Goal: Navigation & Orientation: Find specific page/section

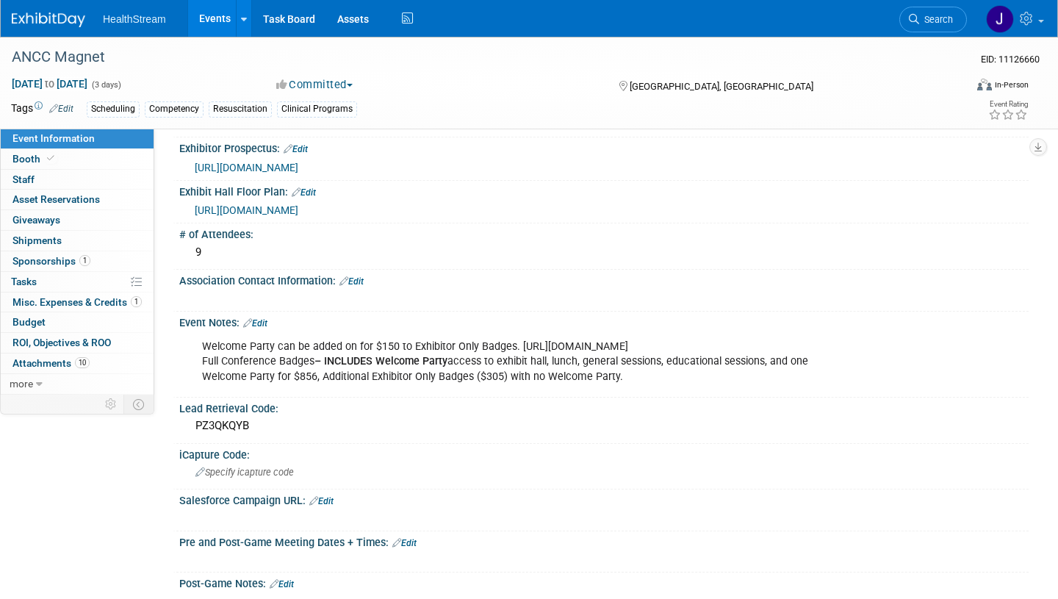
click at [219, 17] on link "Events" at bounding box center [215, 18] width 54 height 37
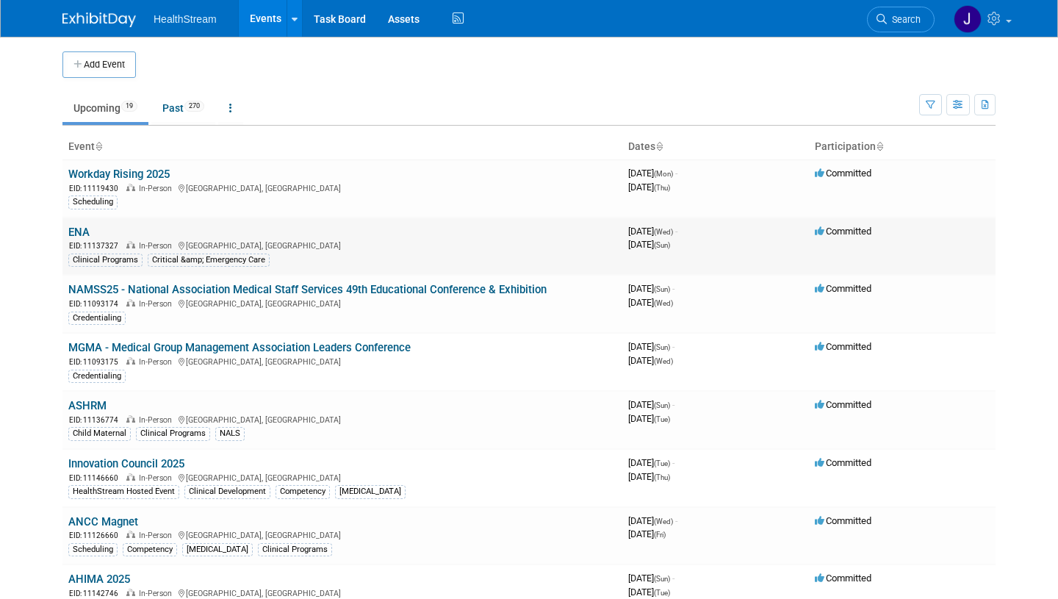
click at [79, 230] on link "ENA" at bounding box center [78, 232] width 21 height 13
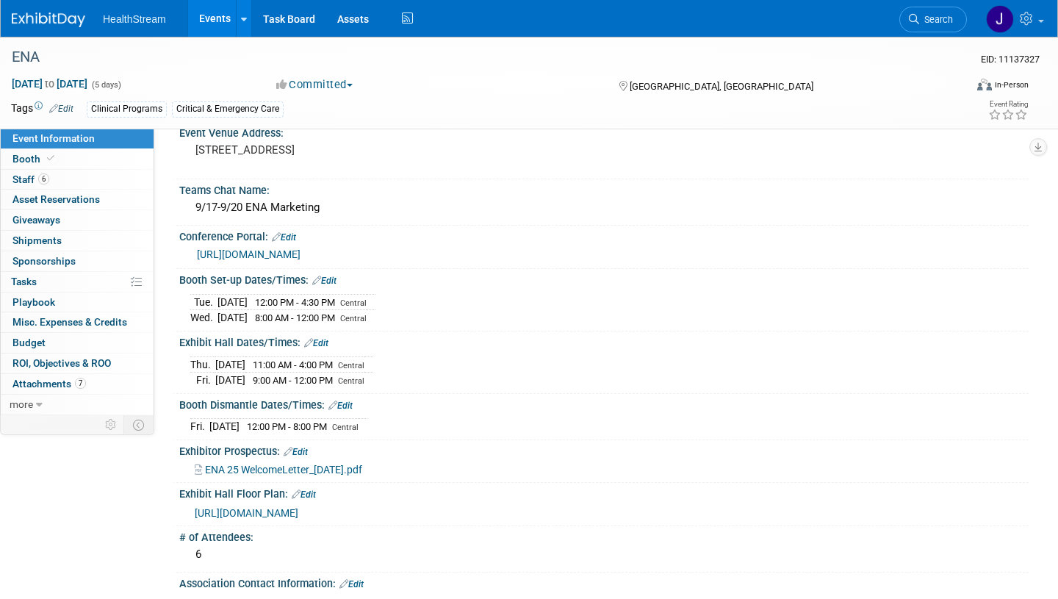
scroll to position [131, 0]
